Goal: Task Accomplishment & Management: Use online tool/utility

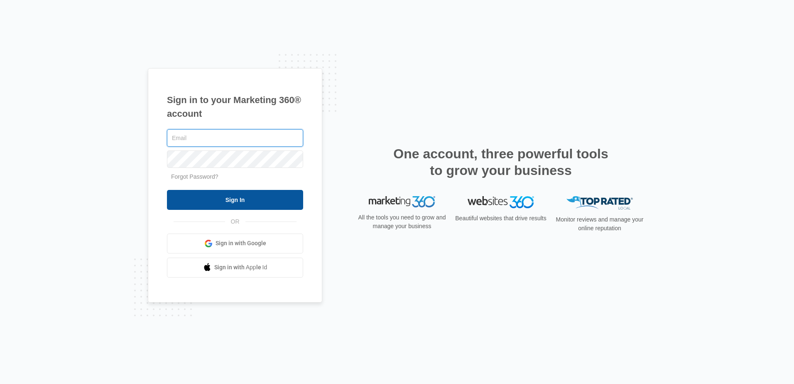
type input "[EMAIL_ADDRESS][DOMAIN_NAME]"
click at [259, 205] on input "Sign In" at bounding box center [235, 200] width 136 height 20
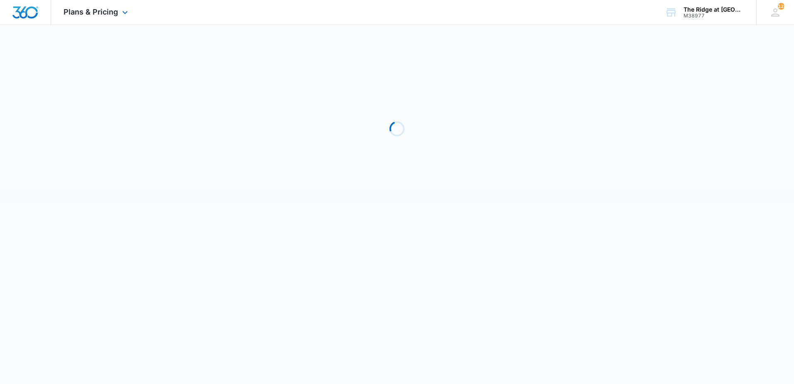
click at [114, 19] on div "Plans & Pricing Apps Reputation Websites Forms CRM Email Social Shop Payments P…" at bounding box center [96, 12] width 91 height 24
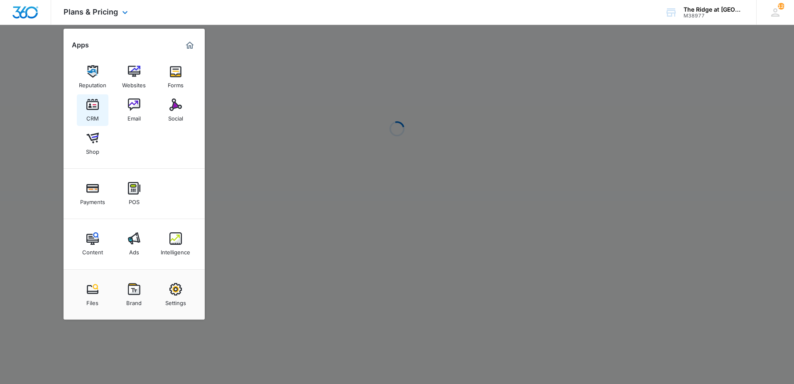
click at [104, 106] on link "CRM" at bounding box center [93, 110] width 32 height 32
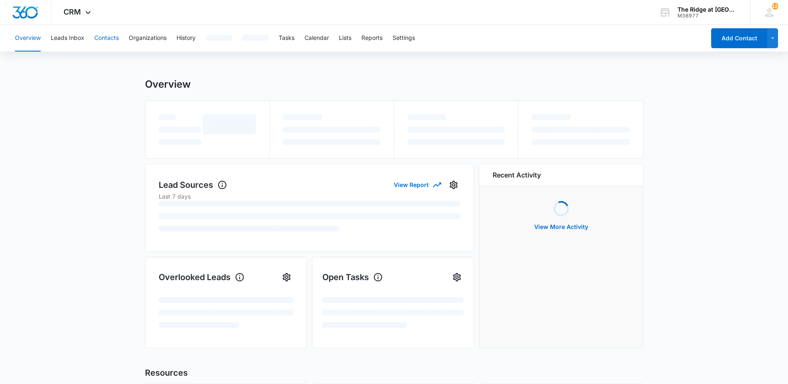
click at [107, 43] on button "Contacts" at bounding box center [106, 38] width 24 height 27
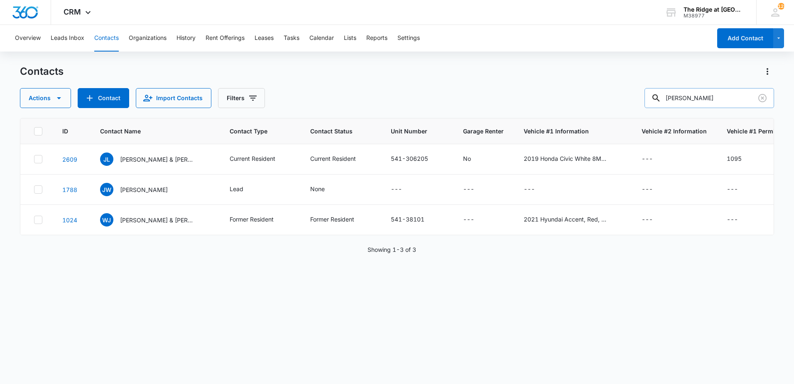
click at [697, 98] on input "judith" at bounding box center [709, 98] width 130 height 20
click at [294, 44] on button "Tasks" at bounding box center [292, 38] width 16 height 27
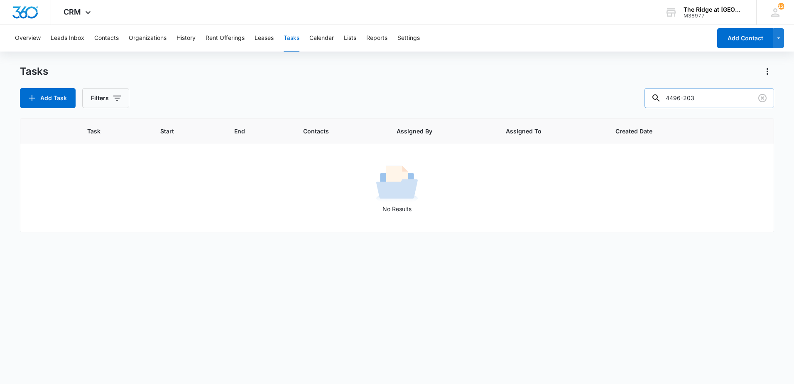
click at [698, 98] on input "4496-203" at bounding box center [709, 98] width 130 height 20
type input "4326"
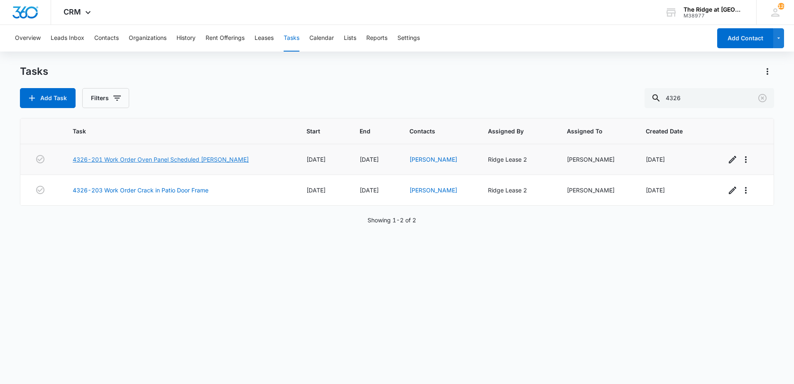
click at [180, 157] on link "4326-201 Work Order Oven Panel Scheduled Manweiler" at bounding box center [161, 159] width 176 height 9
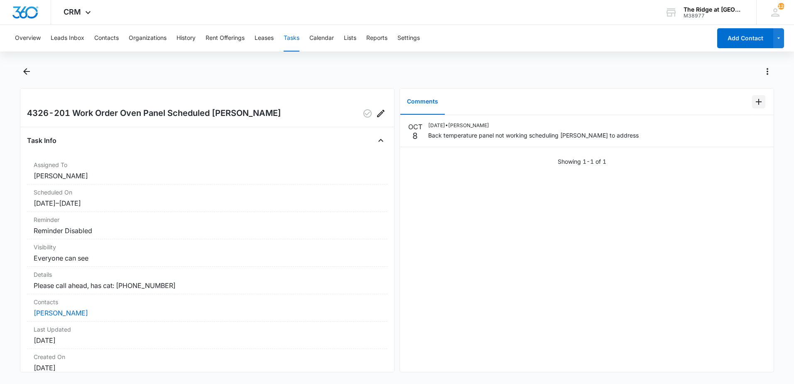
click at [755, 106] on icon "Add Comment" at bounding box center [758, 102] width 10 height 10
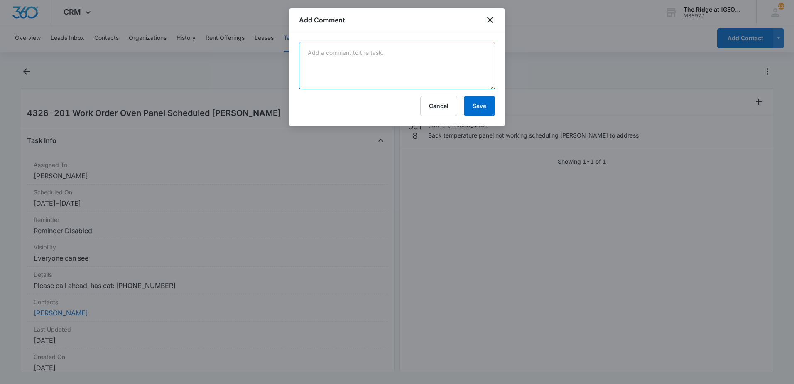
click at [457, 55] on textarea at bounding box center [397, 65] width 196 height 47
type textarea "Called tenant they would like their oven replaced with a model unit sometime in…"
click at [467, 103] on button "Save" at bounding box center [479, 106] width 31 height 20
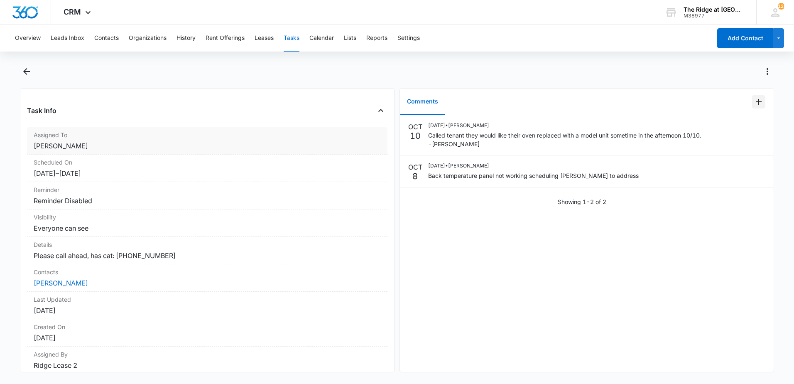
scroll to position [62, 0]
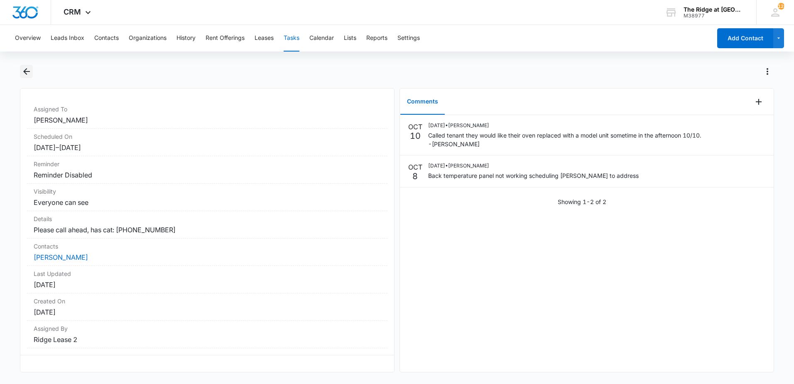
click at [27, 71] on icon "Back" at bounding box center [26, 71] width 7 height 7
